Goal: Task Accomplishment & Management: Manage account settings

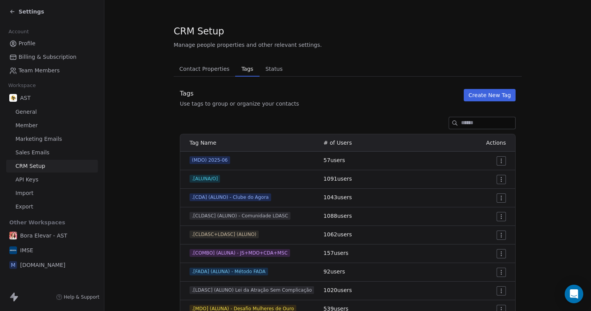
click at [21, 10] on span "Settings" at bounding box center [32, 12] width 26 height 8
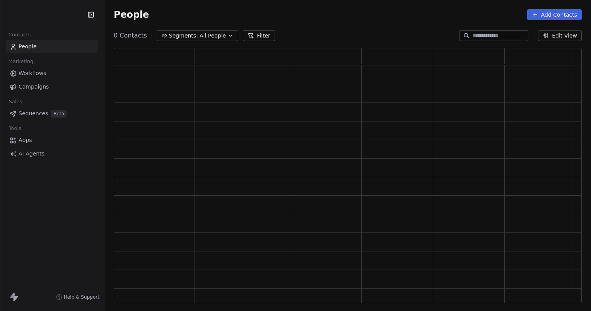
scroll to position [249, 462]
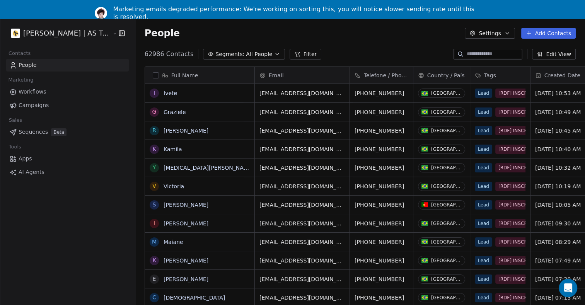
click at [38, 104] on span "Campaigns" at bounding box center [34, 105] width 30 height 8
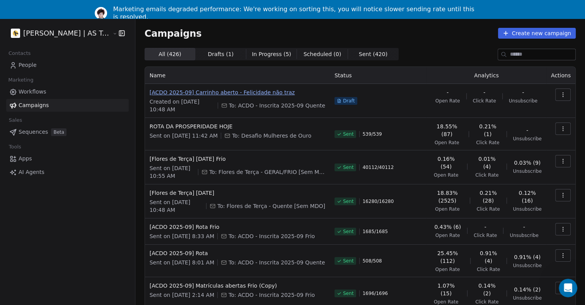
click at [247, 91] on span "[ACDO 2025-09] Carrinho aberto - Felicidade não traz" at bounding box center [238, 93] width 176 height 8
click at [407, 34] on div "Campaigns Create new campaign" at bounding box center [360, 33] width 431 height 11
click at [262, 93] on span "[ACDO 2025-09] Carrinho aberto - Felicidade não traz" at bounding box center [238, 93] width 176 height 8
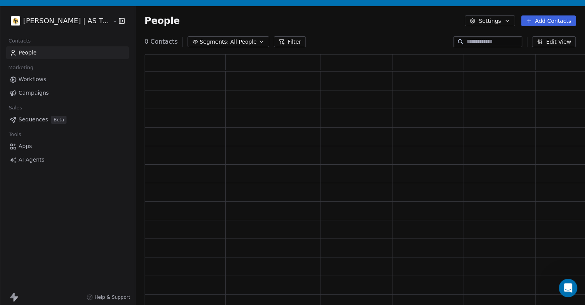
scroll to position [249, 437]
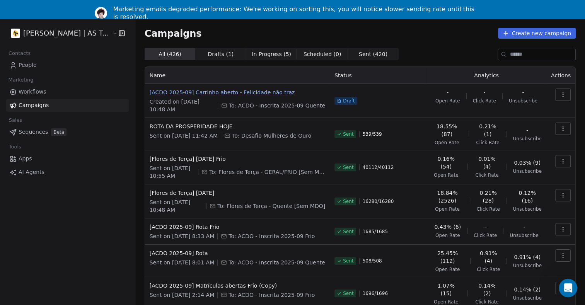
click at [245, 93] on span "[ACDO 2025-09] Carrinho aberto - Felicidade não traz" at bounding box center [238, 93] width 176 height 8
click at [184, 72] on th "Name" at bounding box center [237, 75] width 185 height 17
click at [181, 91] on span "[ACDO 2025-09] Carrinho aberto - Felicidade não traz" at bounding box center [238, 93] width 176 height 8
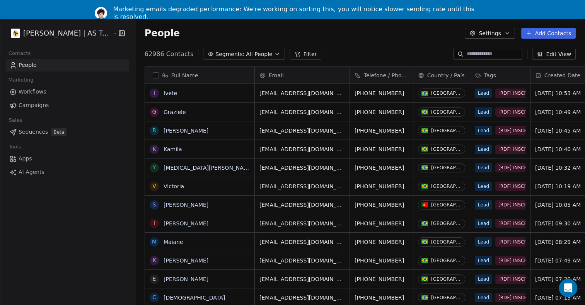
scroll to position [268, 455]
click at [62, 34] on html "Amanda Schultz | AS Treinamentos Contacts People Marketing Workflows Campaigns …" at bounding box center [292, 162] width 585 height 324
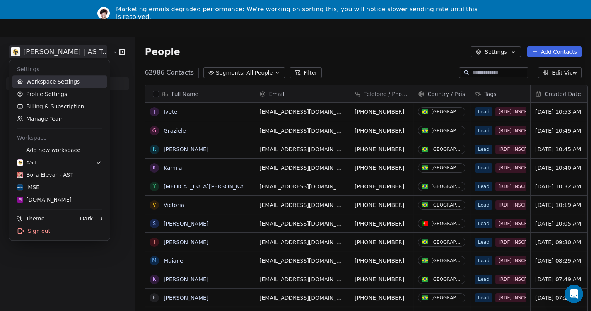
click at [50, 82] on link "Workspace Settings" at bounding box center [59, 81] width 94 height 12
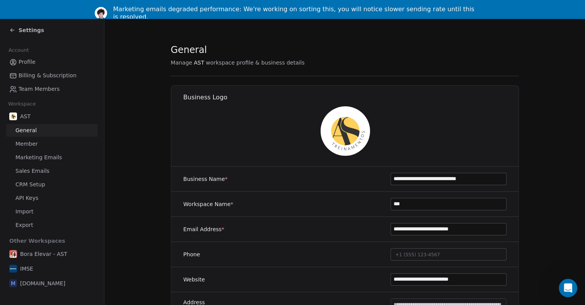
click at [54, 159] on span "Marketing Emails" at bounding box center [38, 158] width 46 height 8
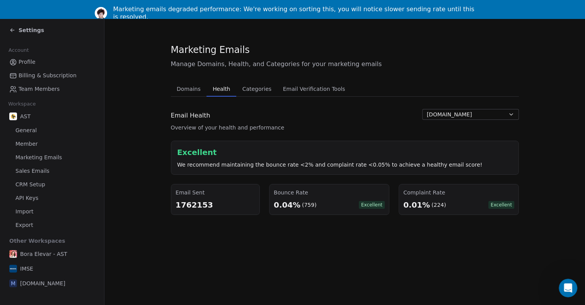
click at [224, 87] on span "Health" at bounding box center [222, 89] width 24 height 11
click at [370, 281] on div "Marketing Emails Manage Domains, Health, and Categories for your marketing emai…" at bounding box center [344, 171] width 481 height 305
click at [431, 267] on div "Marketing Emails Manage Domains, Health, and Categories for your marketing emai…" at bounding box center [344, 171] width 481 height 305
click at [506, 113] on button "amandaschultz.com.br" at bounding box center [471, 114] width 97 height 11
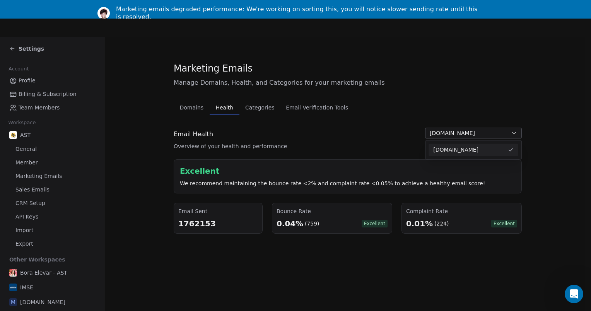
click at [517, 102] on html "Settings Account Profile Billing & Subscription Team Members Workspace AST Gene…" at bounding box center [295, 174] width 591 height 348
